Goal: Navigation & Orientation: Find specific page/section

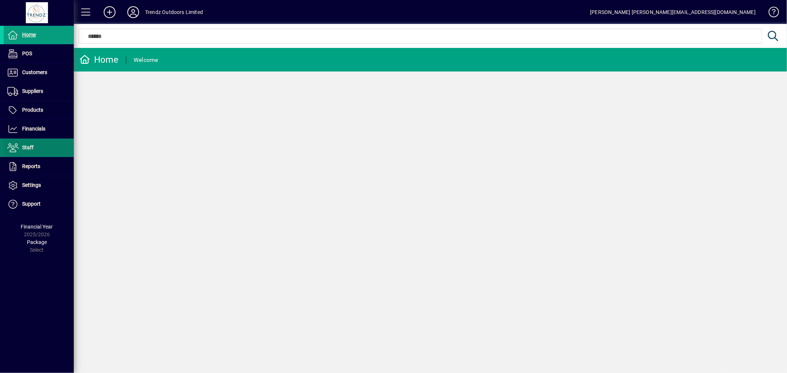
click at [26, 145] on span "Staff" at bounding box center [27, 148] width 11 height 6
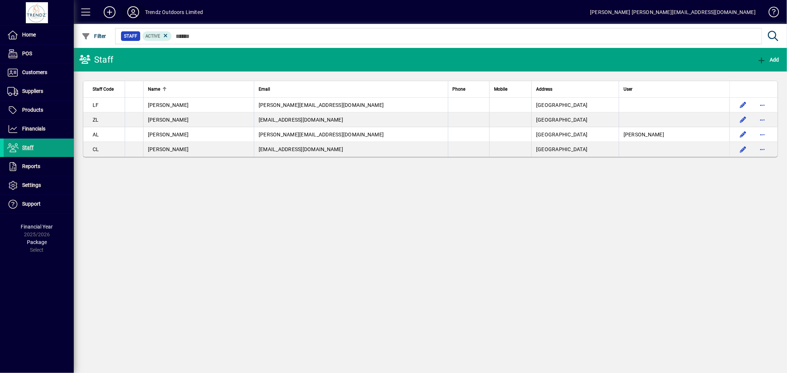
click at [128, 14] on icon at bounding box center [133, 12] width 15 height 12
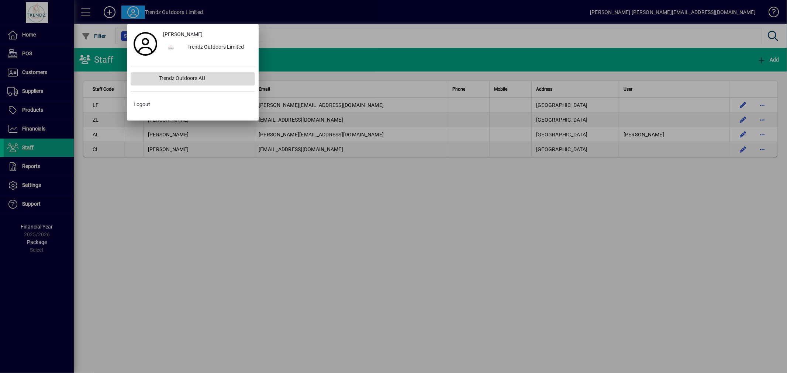
click at [175, 72] on div "Trendz Outdoors AU" at bounding box center [204, 78] width 101 height 13
